Goal: Information Seeking & Learning: Learn about a topic

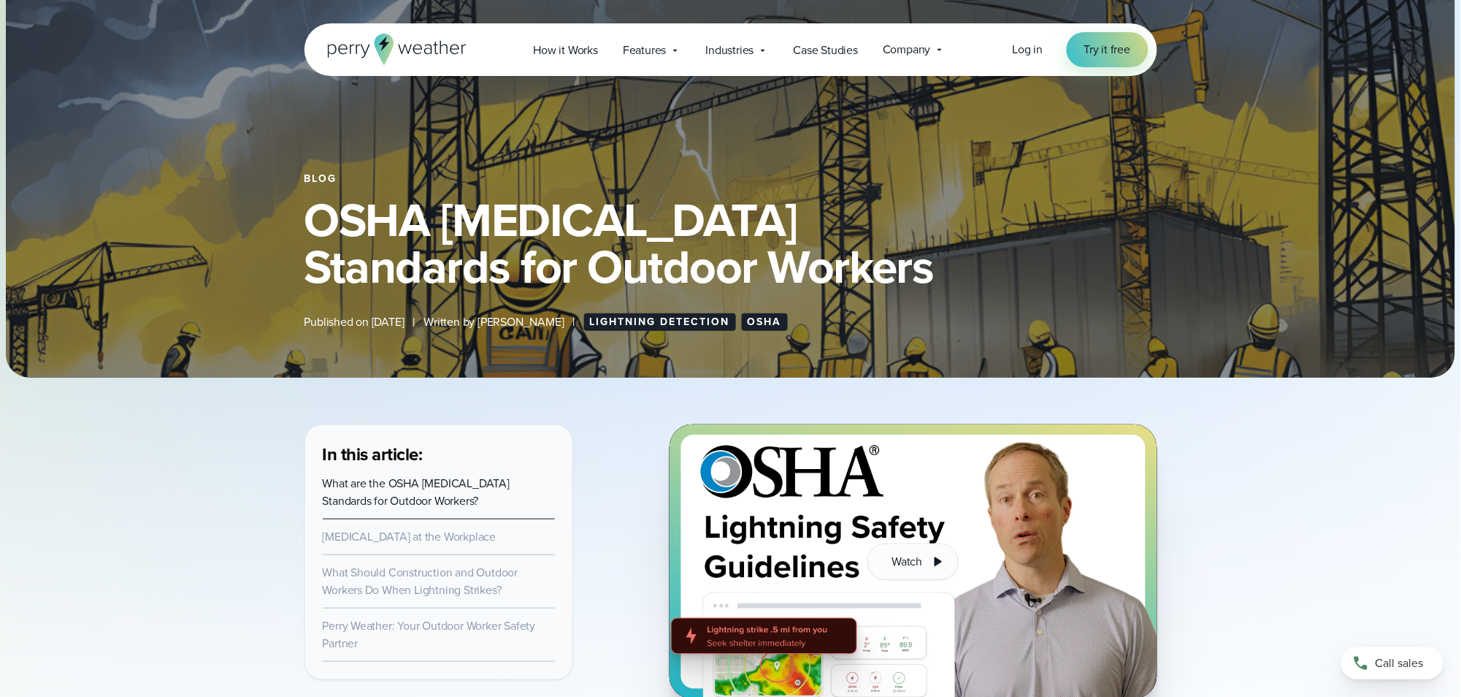
scroll to position [175, 0]
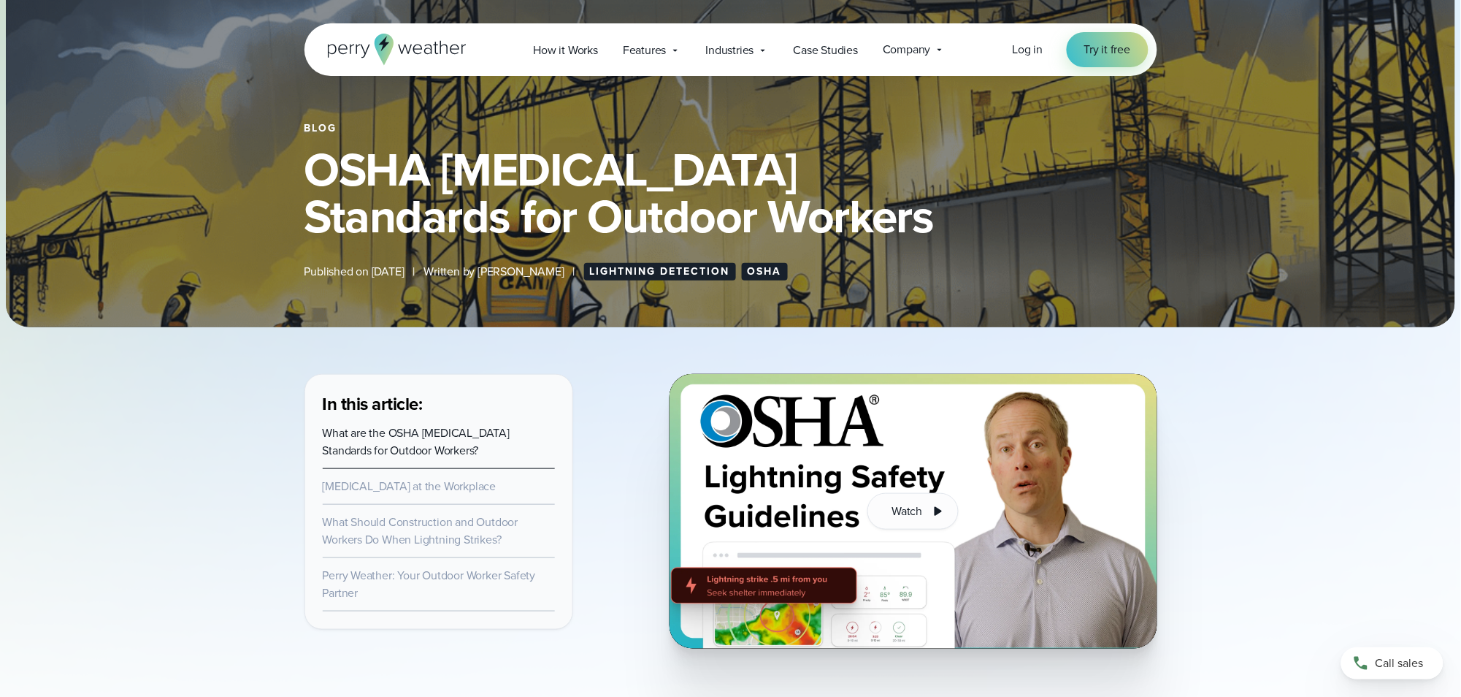
click at [414, 446] on link "What are the OSHA Lightning Safety Standards for Outdoor Workers?" at bounding box center [417, 441] width 188 height 34
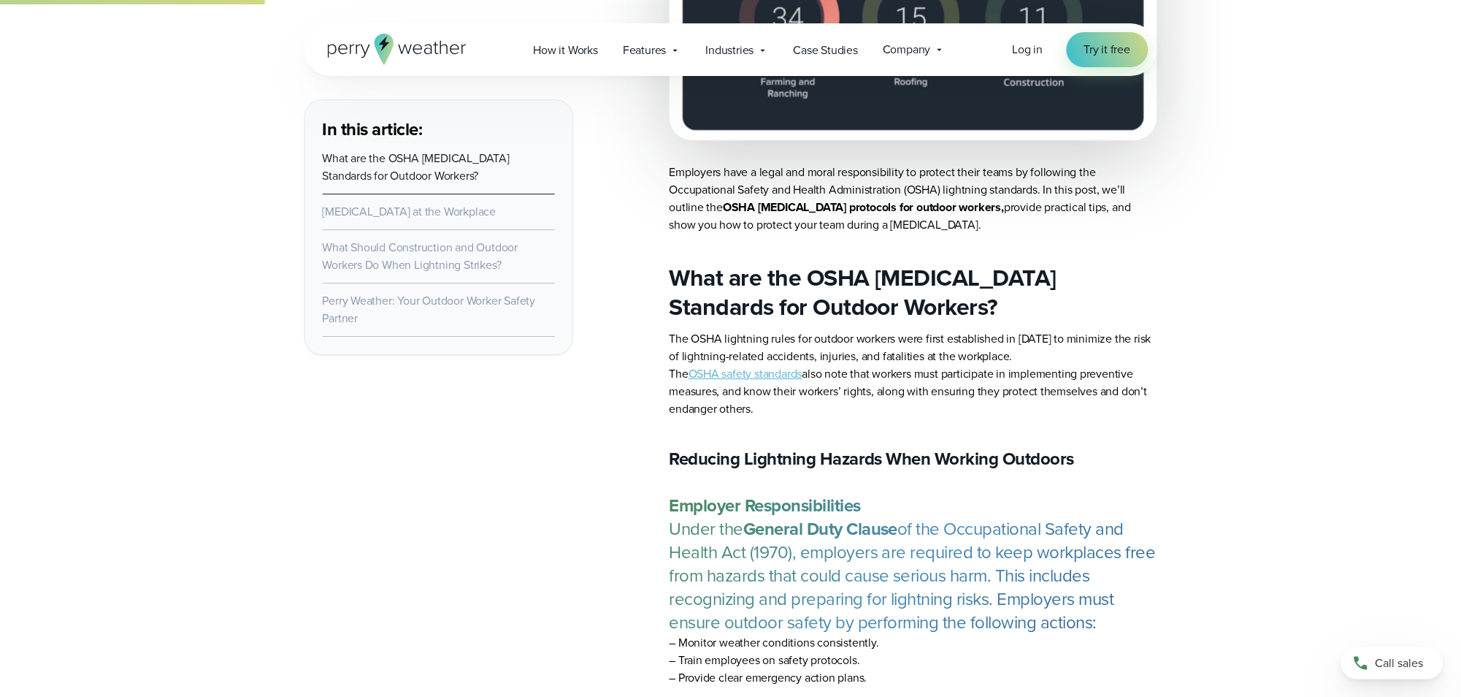
scroll to position [1437, 0]
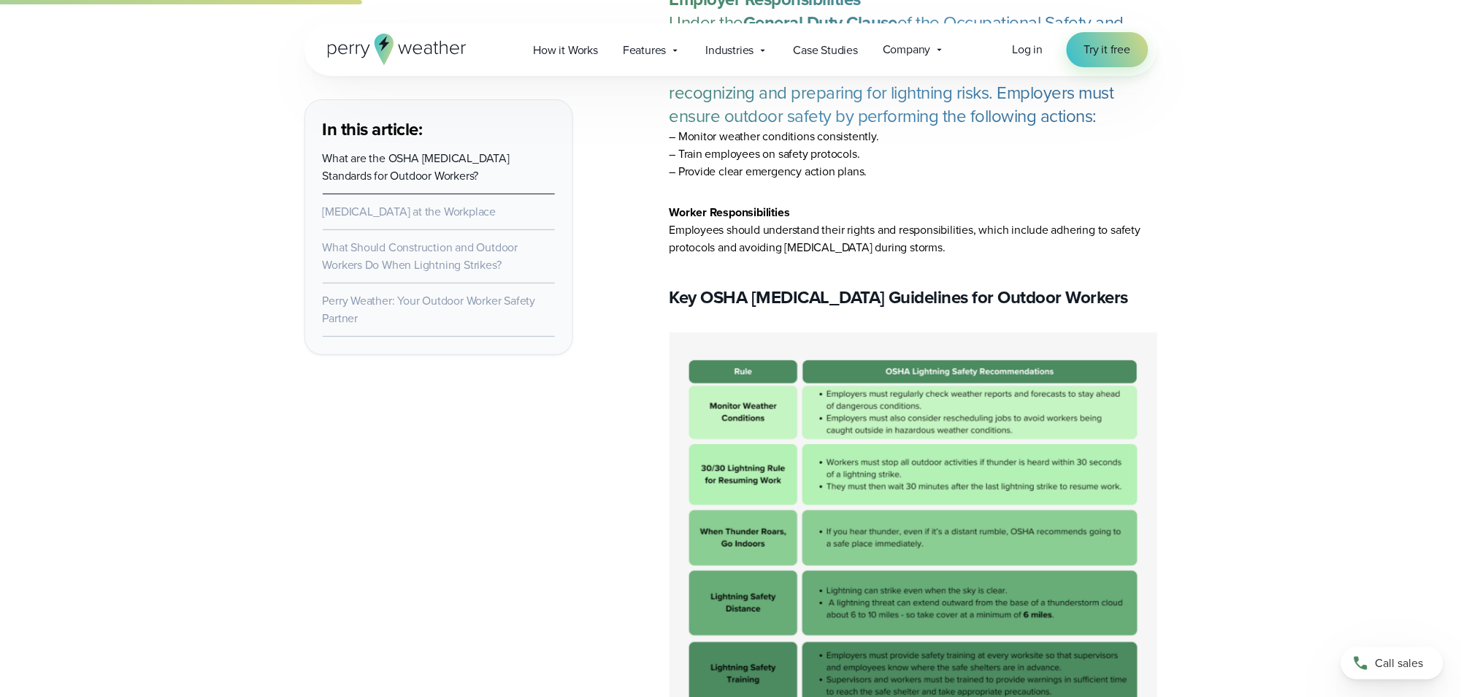
scroll to position [1875, 0]
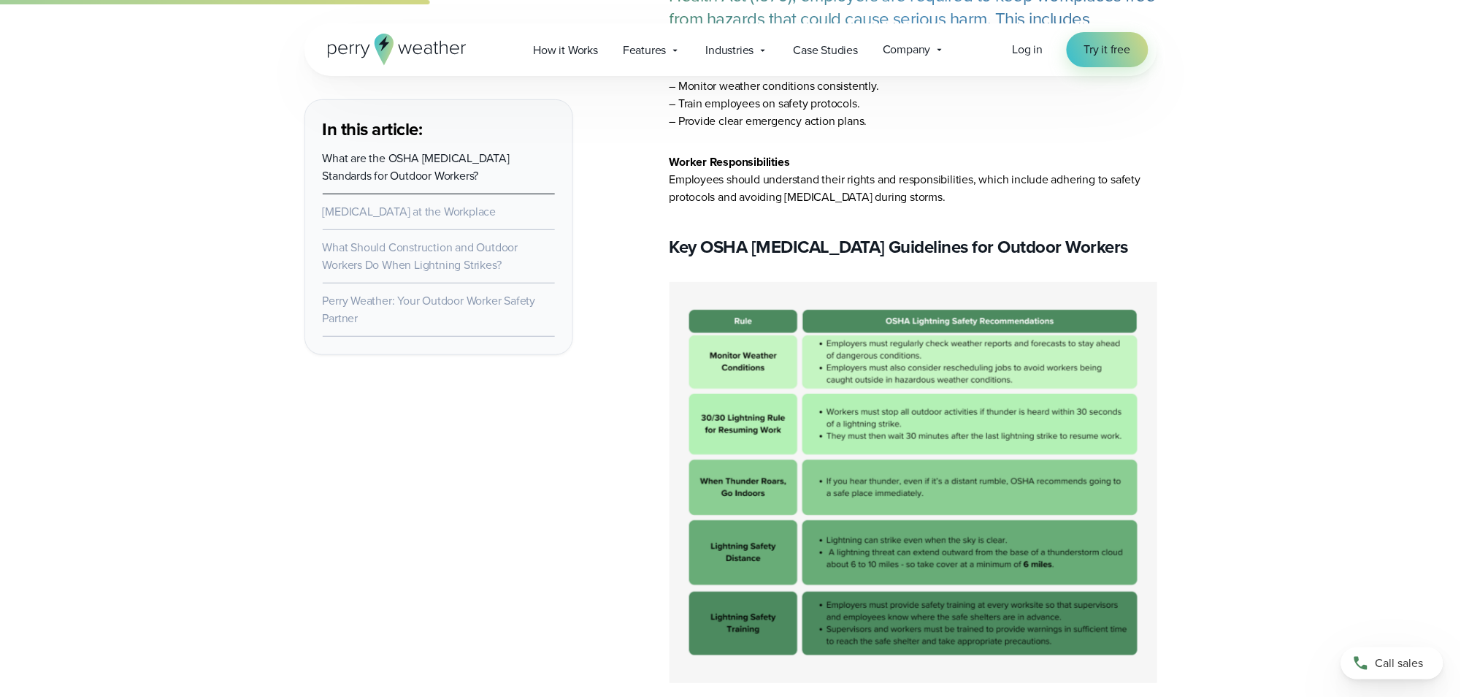
drag, startPoint x: 1244, startPoint y: 477, endPoint x: 1217, endPoint y: 462, distance: 30.7
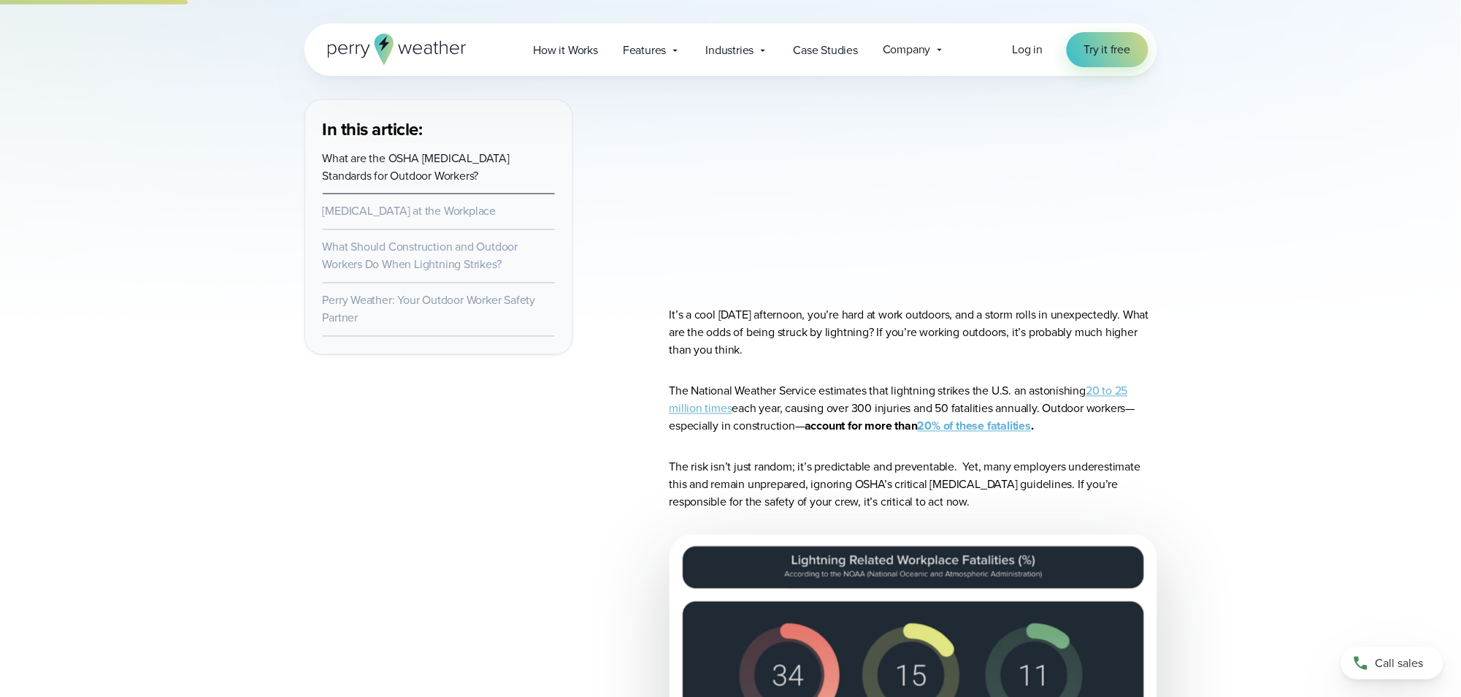
scroll to position [473, 0]
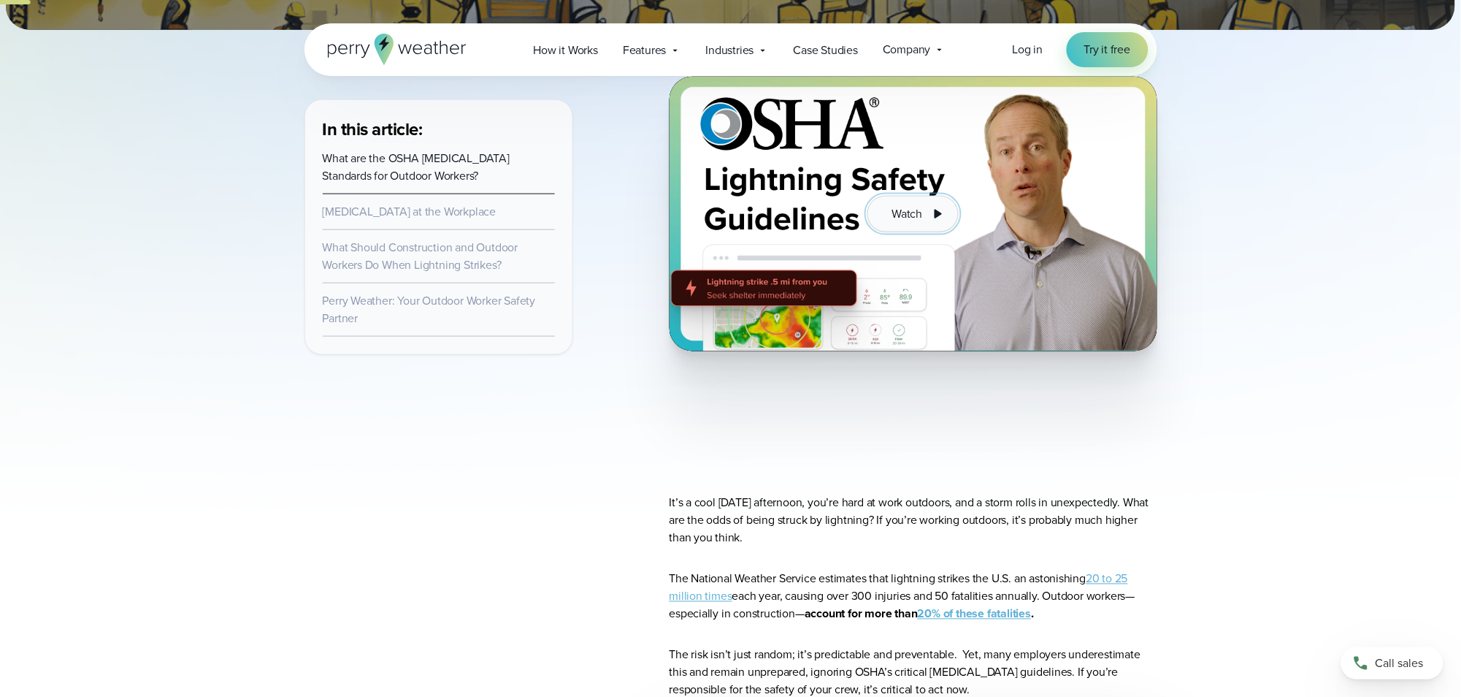
click at [938, 215] on icon at bounding box center [938, 214] width 7 height 9
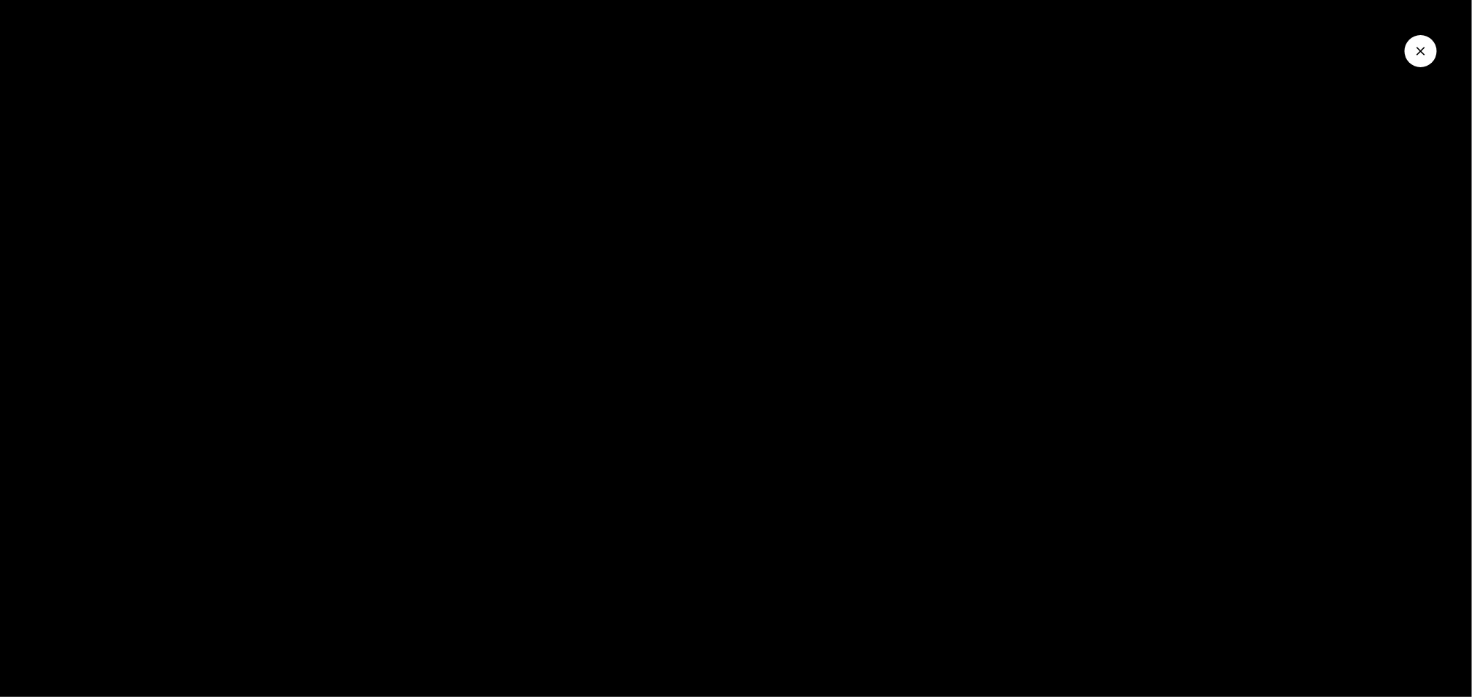
click at [1420, 55] on icon "Close Video" at bounding box center [1421, 51] width 15 height 15
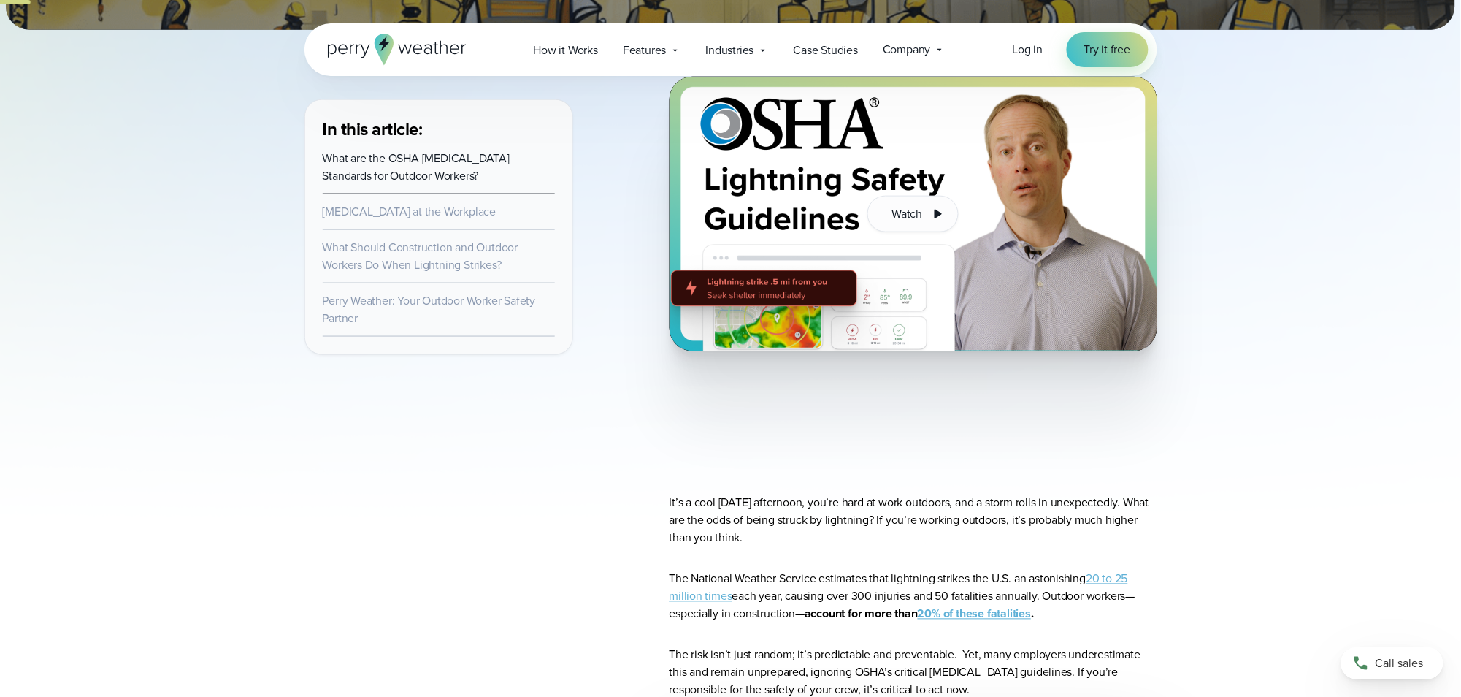
click at [855, 219] on img at bounding box center [914, 214] width 488 height 275
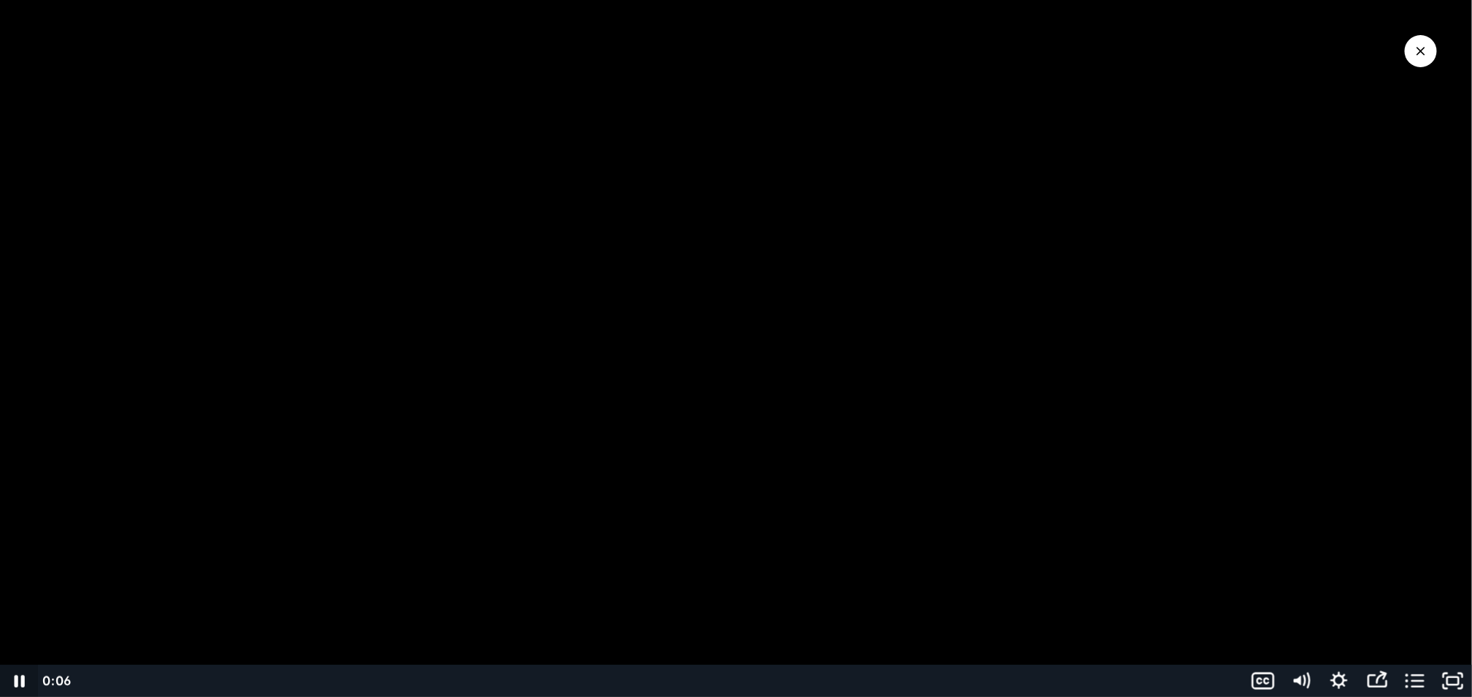
click at [19, 681] on icon "Pause" at bounding box center [19, 681] width 38 height 32
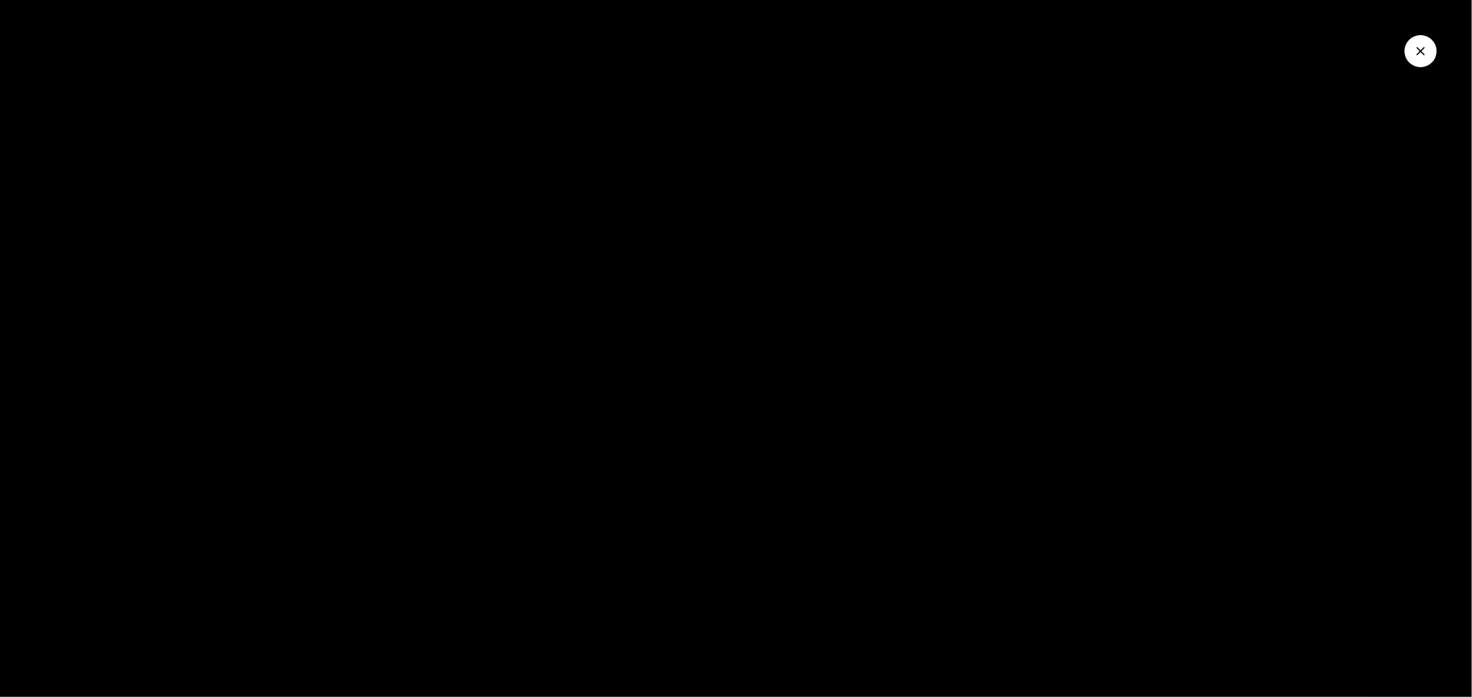
click at [1428, 49] on icon "Close Video" at bounding box center [1421, 51] width 15 height 15
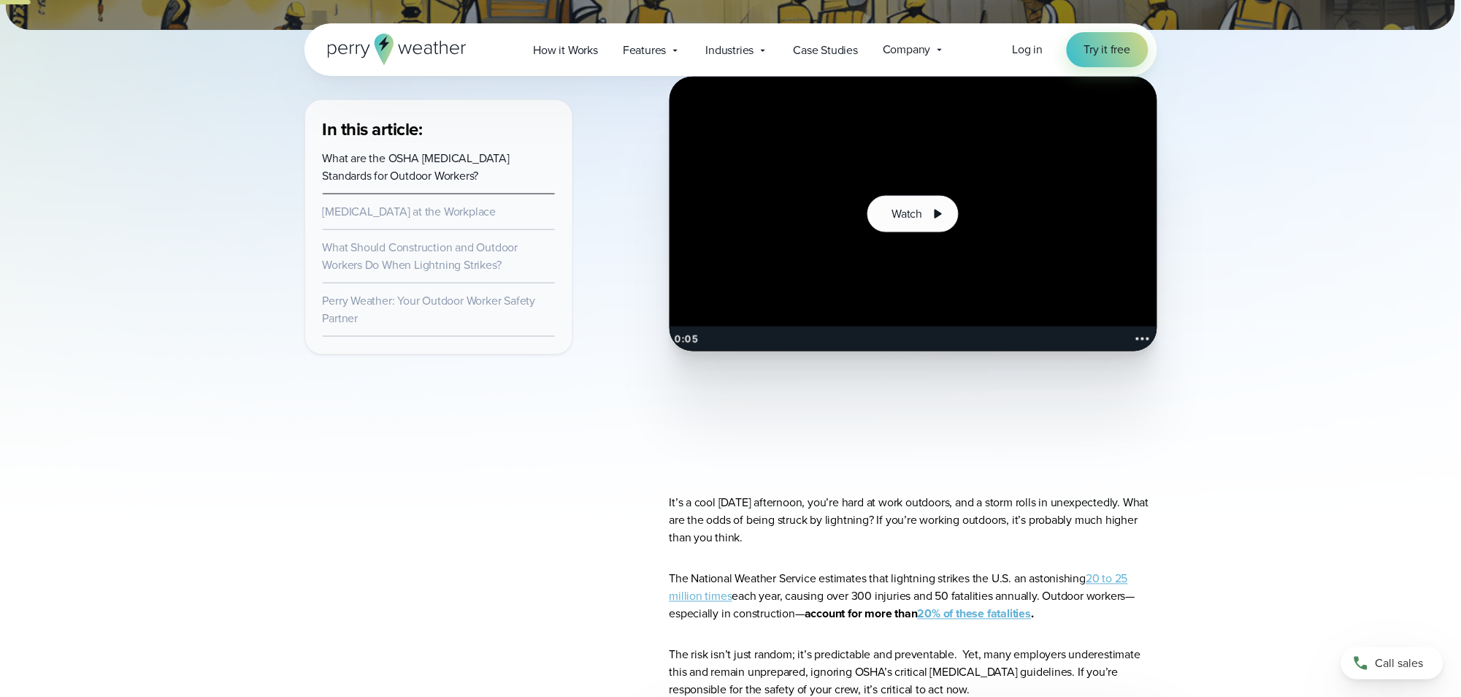
click at [786, 248] on div at bounding box center [914, 214] width 488 height 275
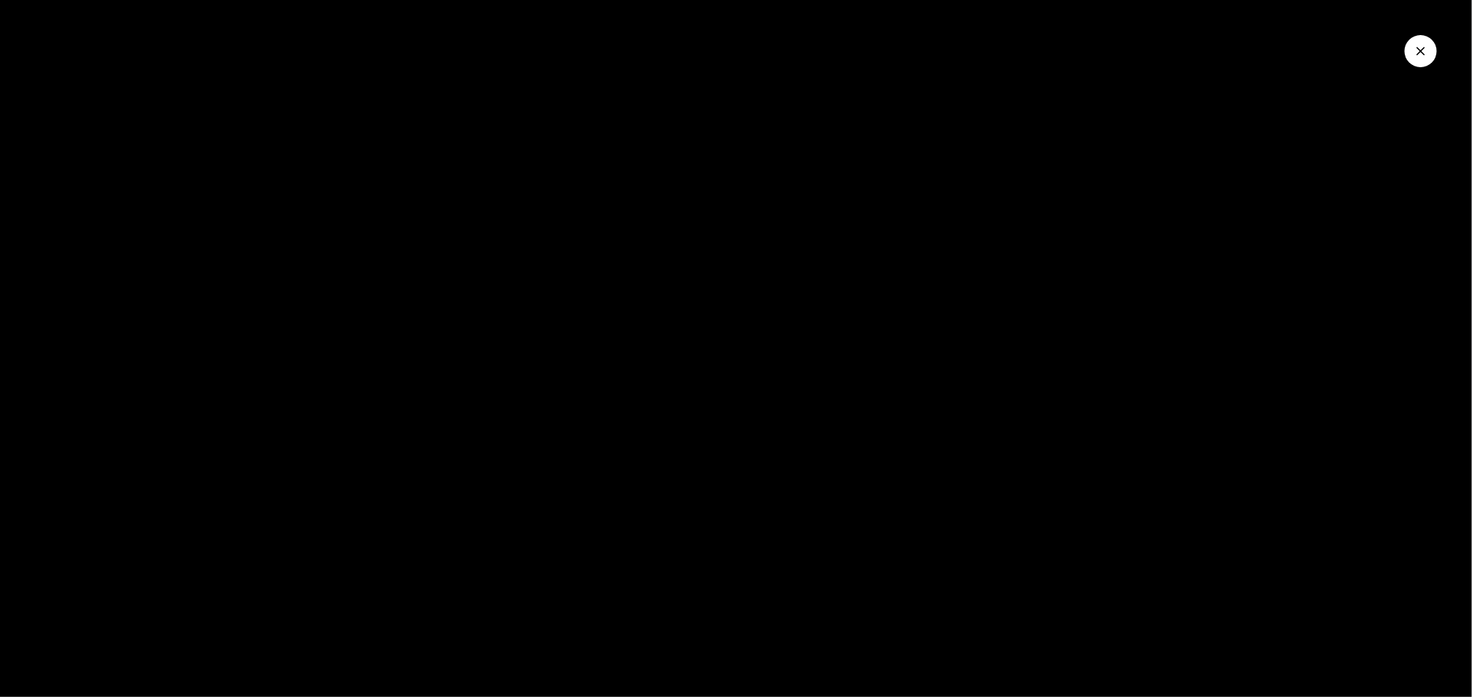
click at [1418, 53] on icon "Close Video" at bounding box center [1421, 51] width 9 height 9
